Goal: Check status: Check status

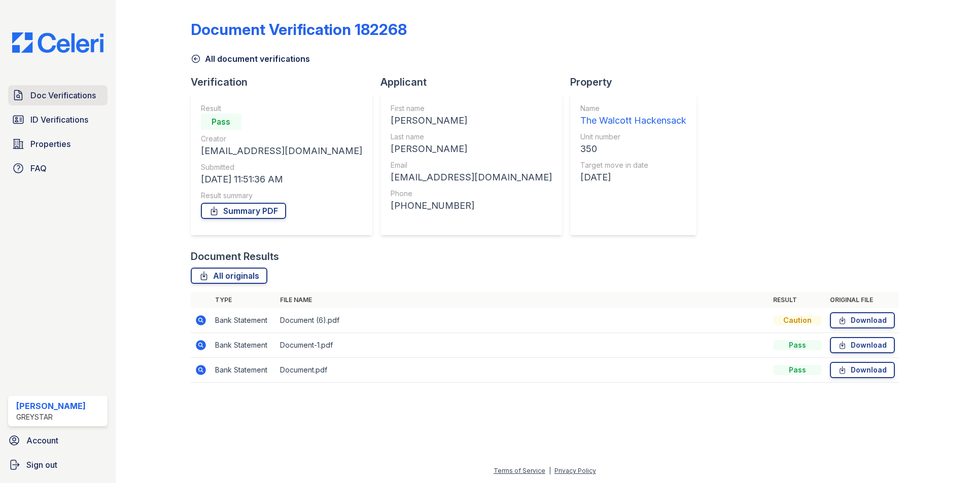
click at [49, 99] on span "Doc Verifications" at bounding box center [62, 95] width 65 height 12
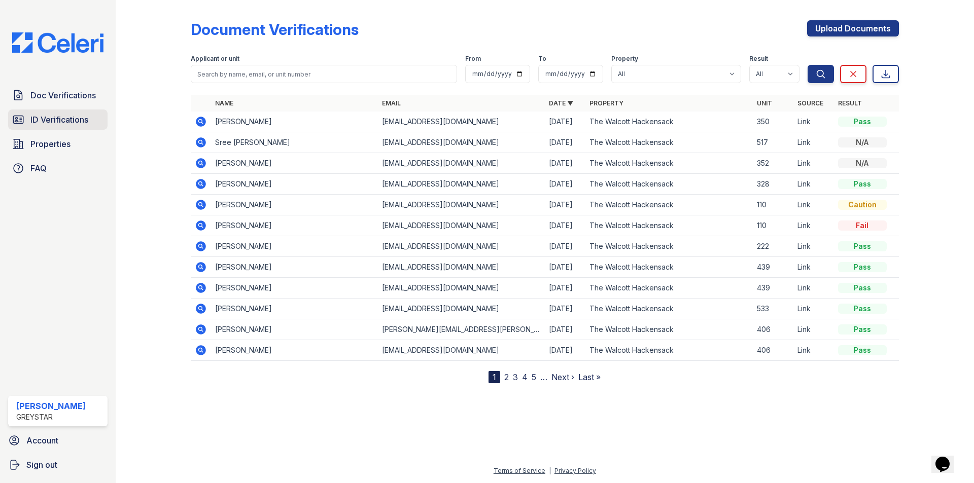
click at [58, 117] on span "ID Verifications" at bounding box center [59, 120] width 58 height 12
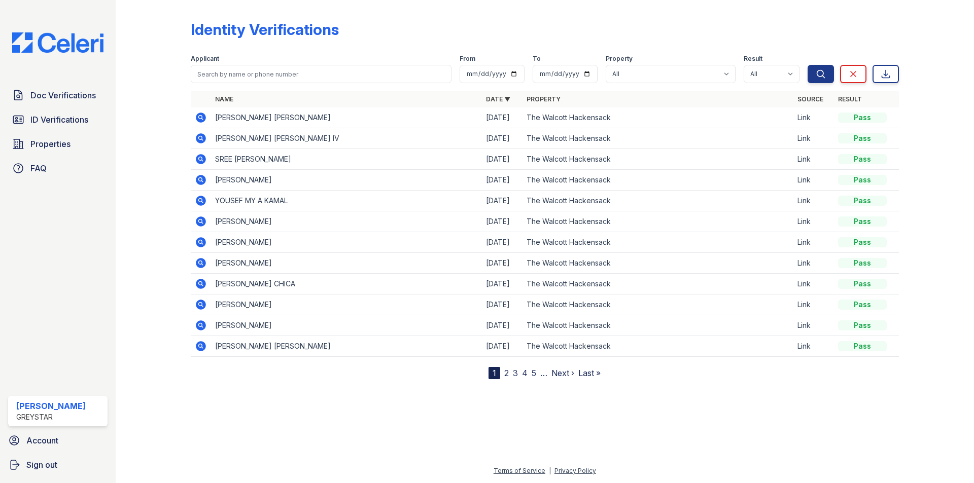
click at [203, 180] on icon at bounding box center [201, 180] width 10 height 10
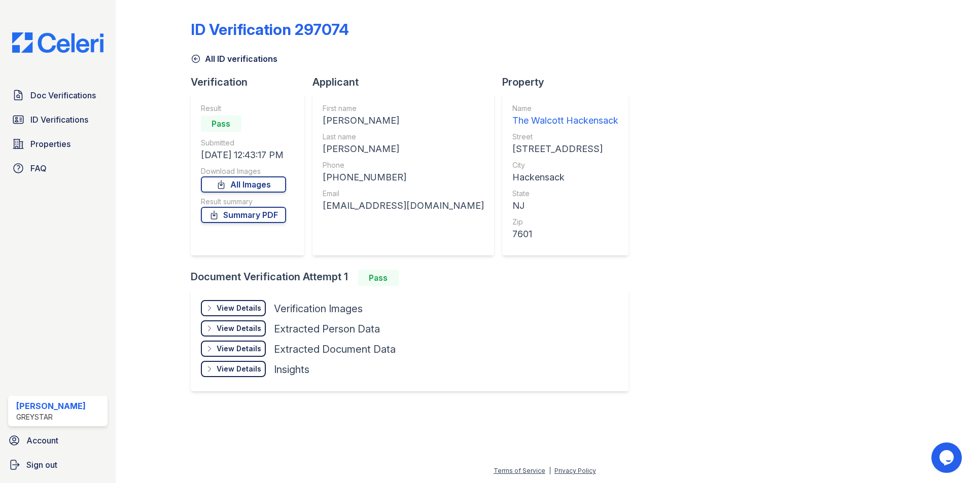
click at [246, 309] on div "View Details" at bounding box center [239, 308] width 45 height 10
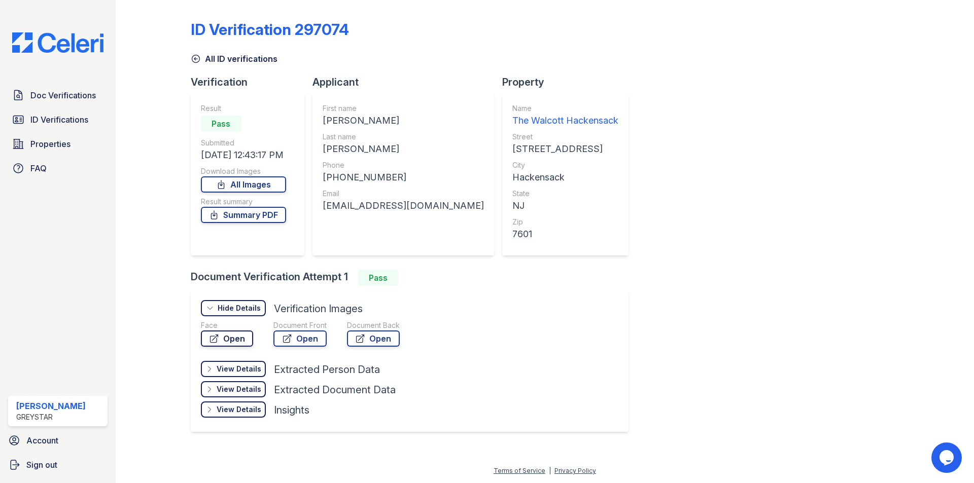
click at [239, 337] on link "Open" at bounding box center [227, 339] width 52 height 16
click at [311, 342] on link "Open" at bounding box center [299, 339] width 53 height 16
click at [58, 100] on span "Doc Verifications" at bounding box center [62, 95] width 65 height 12
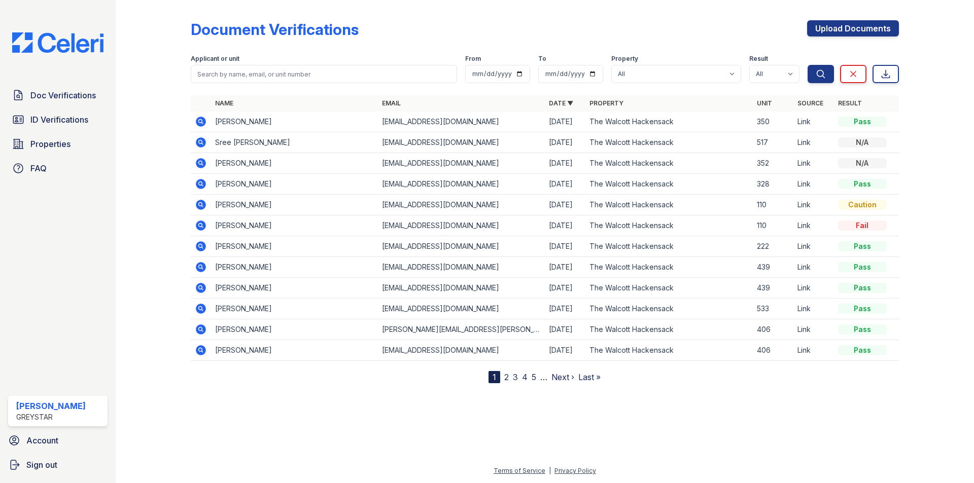
click at [202, 168] on icon at bounding box center [201, 163] width 12 height 12
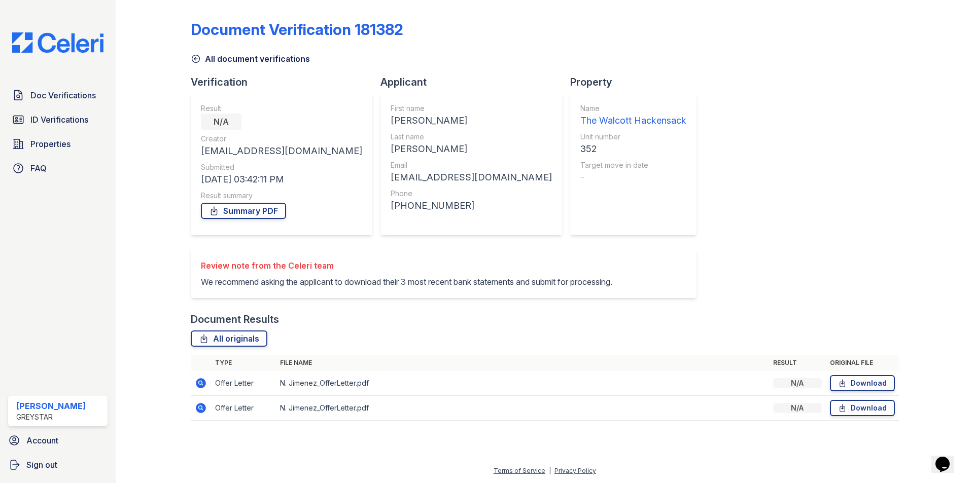
click at [201, 389] on icon at bounding box center [201, 383] width 12 height 12
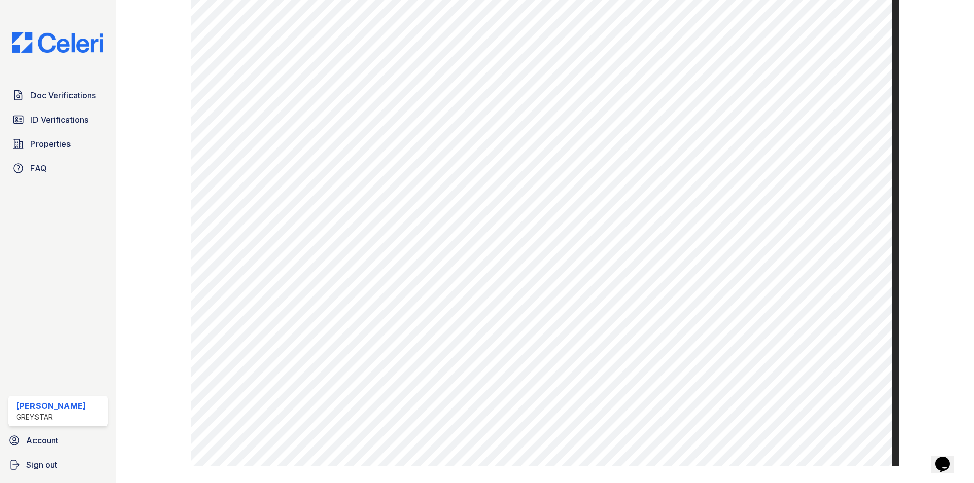
scroll to position [355, 0]
